Goal: Task Accomplishment & Management: Manage account settings

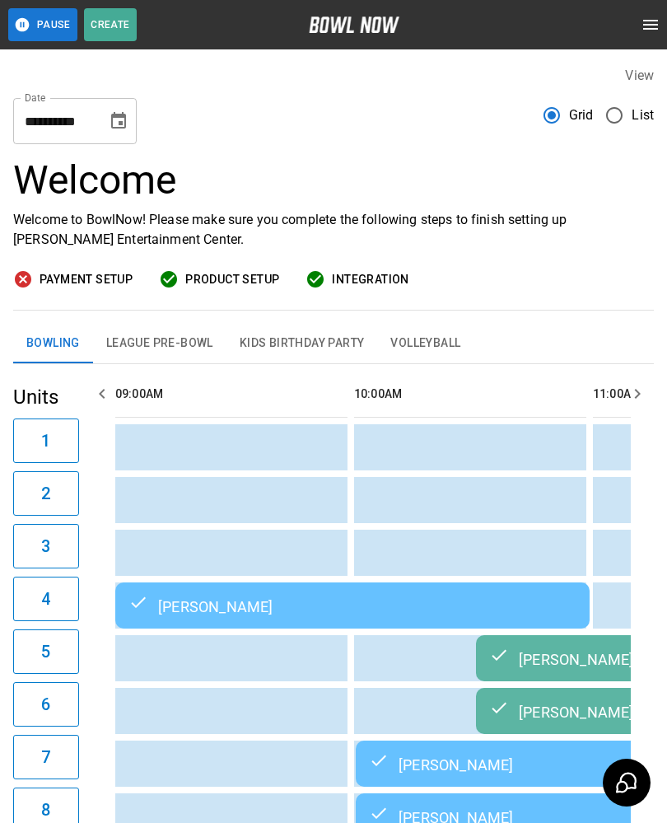
scroll to position [0, 2822]
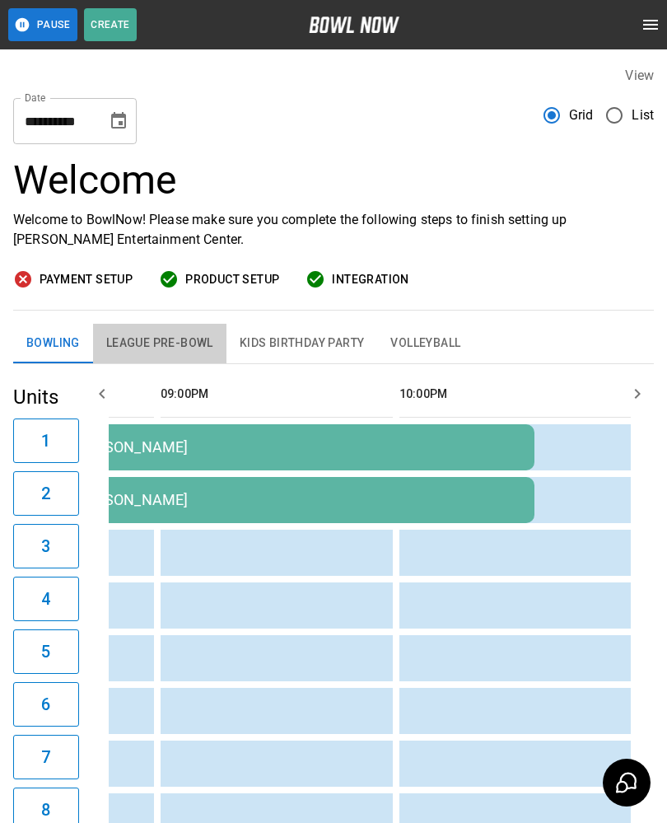
click at [171, 352] on button "League Pre-Bowl" at bounding box center [159, 344] width 133 height 40
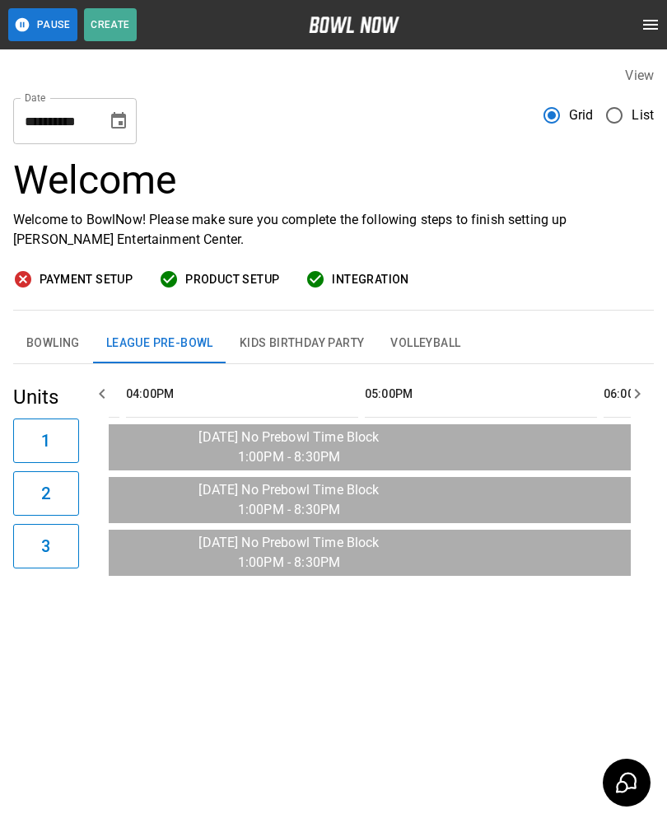
scroll to position [0, 0]
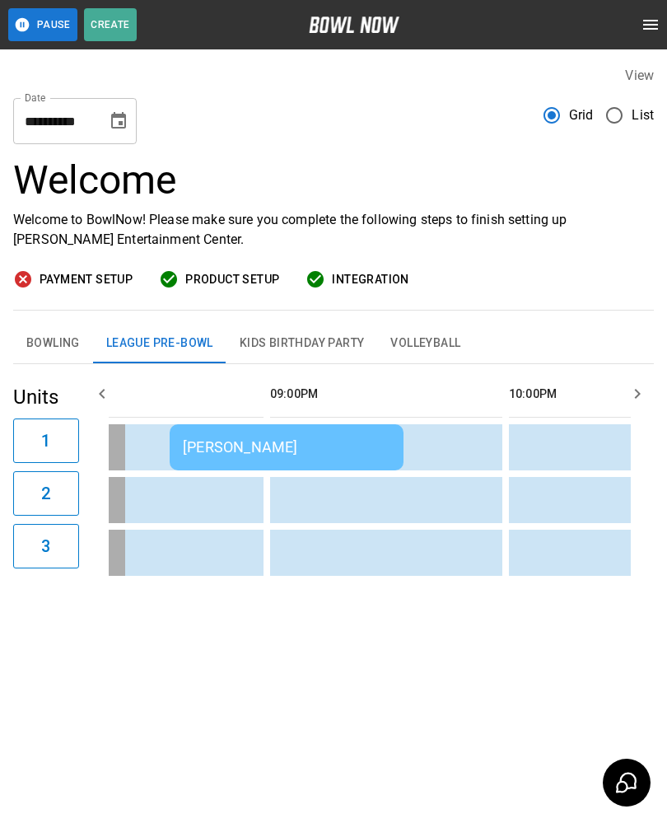
click at [134, 99] on div "**********" at bounding box center [75, 121] width 124 height 46
click at [416, 161] on h3 "Welcome" at bounding box center [333, 180] width 641 height 46
click at [57, 334] on button "Bowling" at bounding box center [53, 344] width 80 height 40
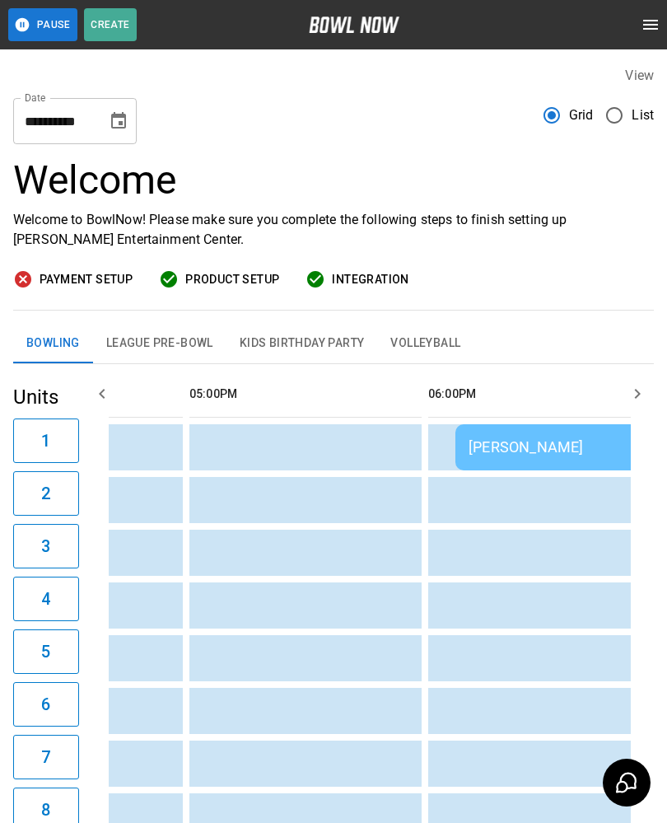
scroll to position [0, 1790]
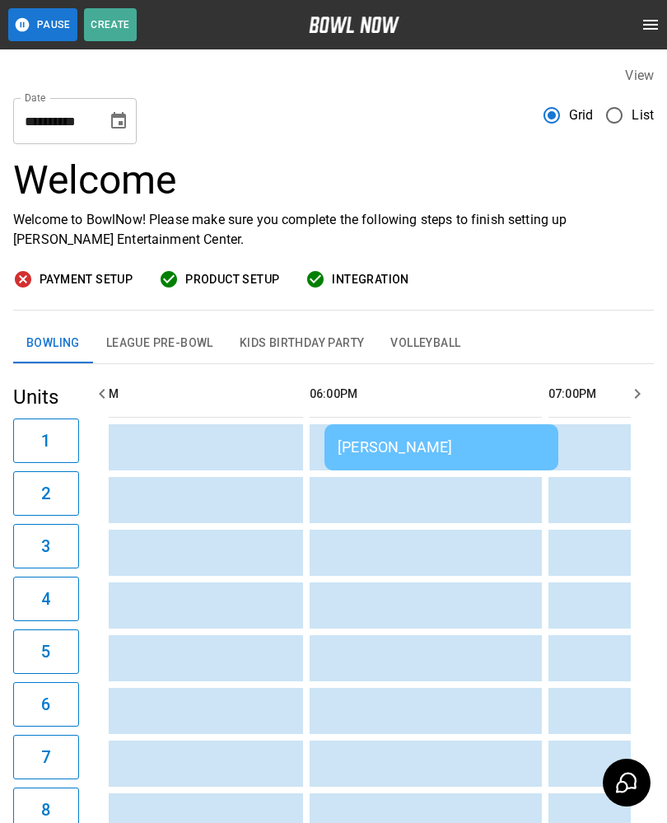
click at [363, 428] on td "Gretchen Jackson" at bounding box center [442, 447] width 234 height 46
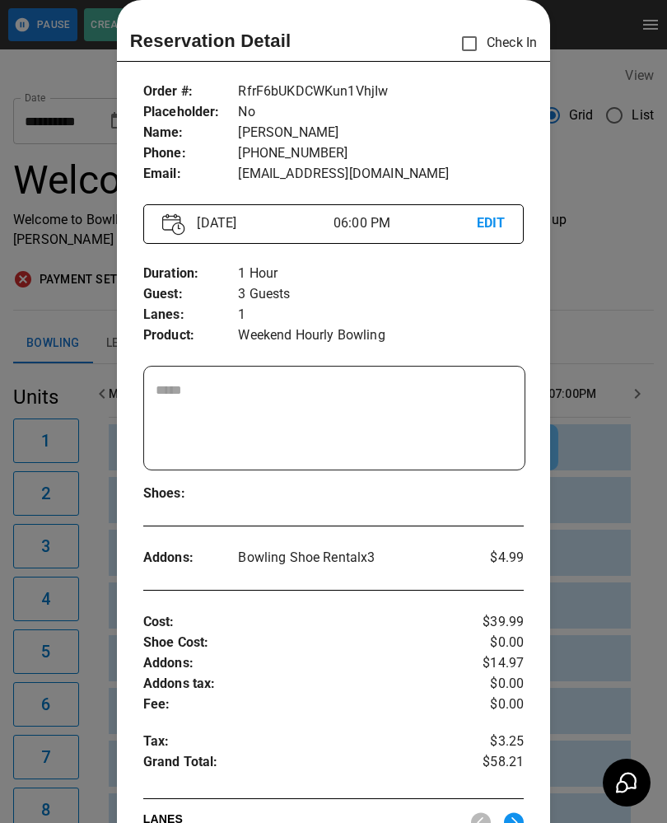
click at [585, 604] on div at bounding box center [333, 411] width 667 height 823
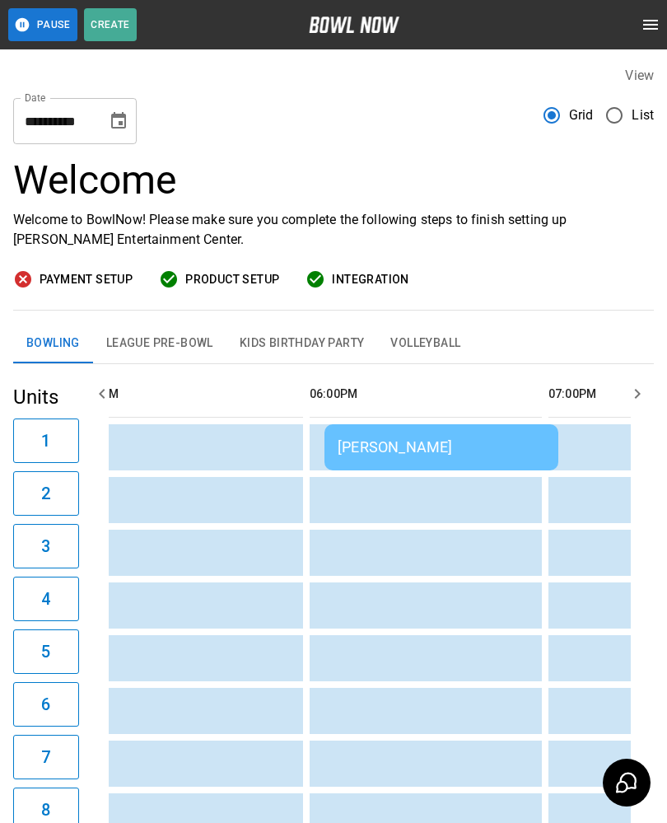
click at [392, 441] on div "Gretchen Jackson" at bounding box center [442, 446] width 208 height 17
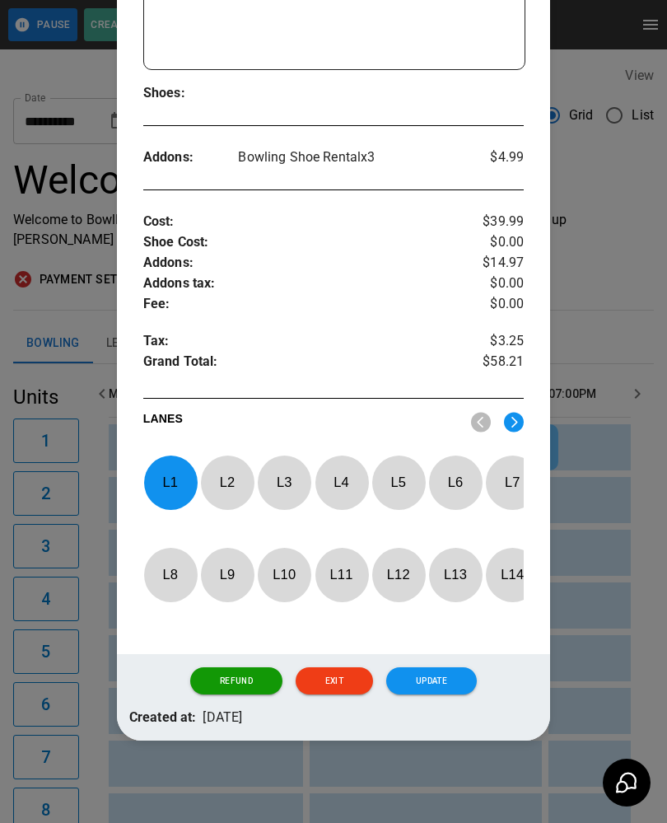
click at [167, 463] on p "L 1" at bounding box center [170, 482] width 54 height 39
click at [348, 475] on p "L 4" at bounding box center [342, 482] width 54 height 39
click at [428, 683] on button "Update" at bounding box center [431, 681] width 91 height 28
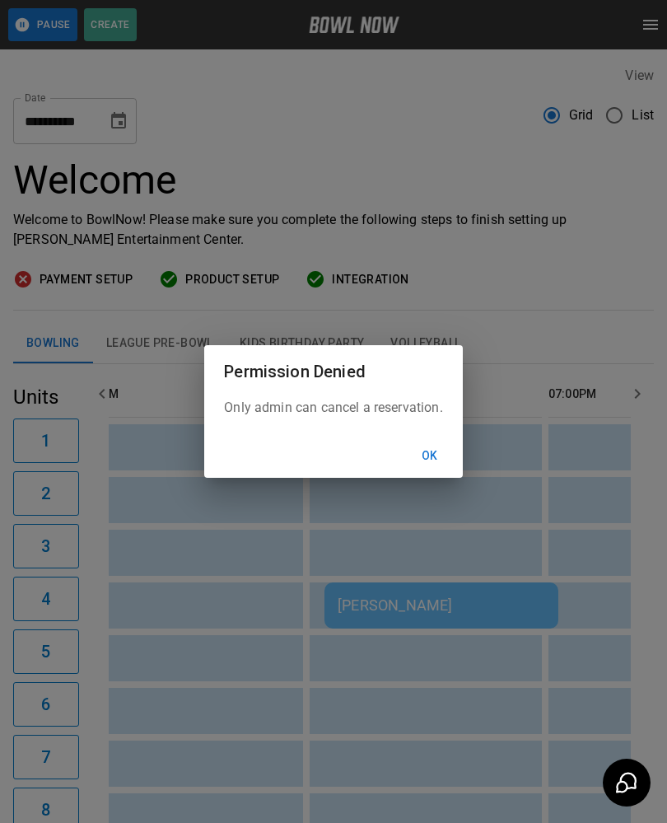
click at [441, 457] on button "Ok" at bounding box center [430, 456] width 53 height 30
